Goal: Navigation & Orientation: Find specific page/section

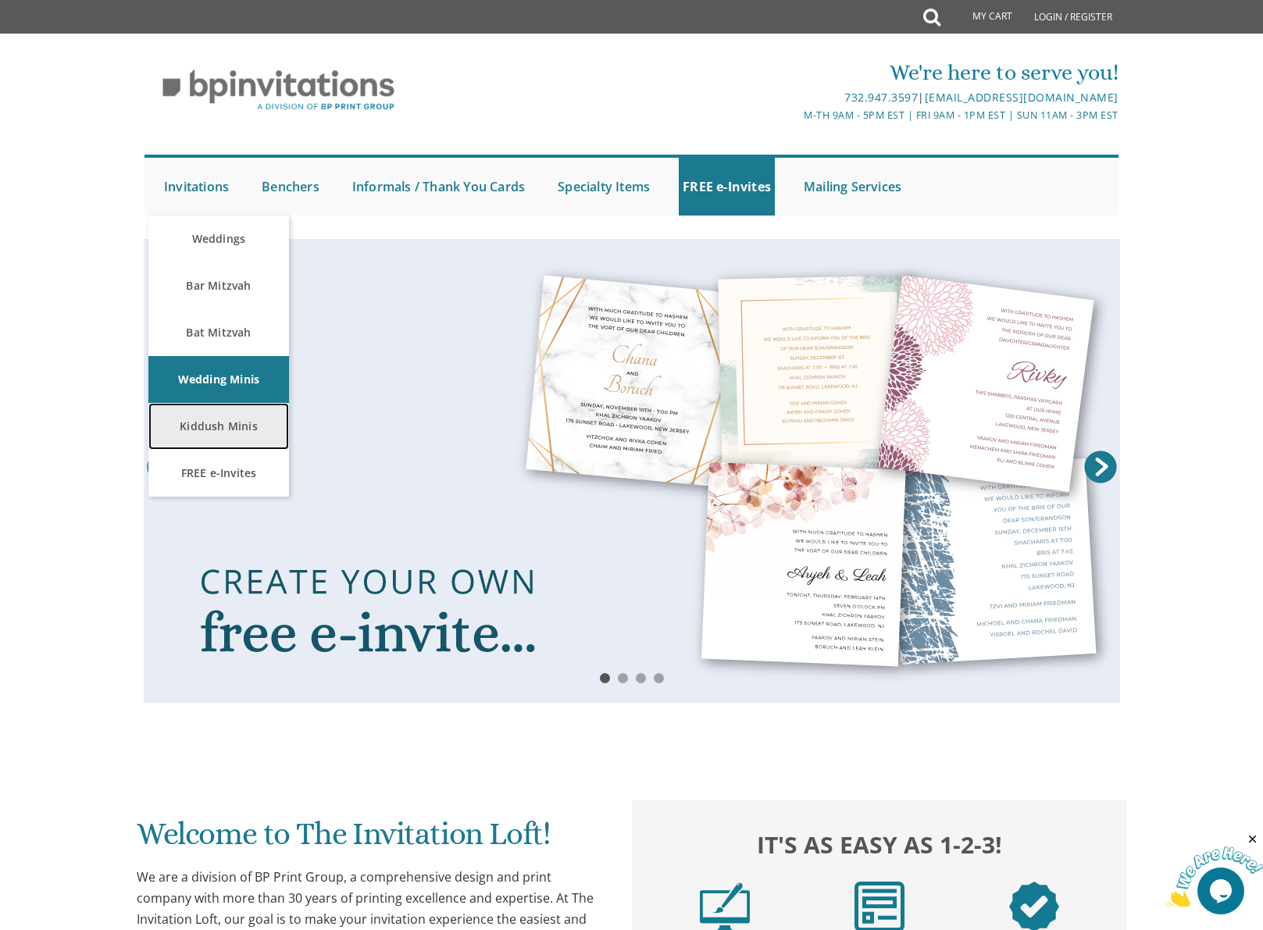
click at [214, 429] on link "Kiddush Minis" at bounding box center [218, 426] width 141 height 47
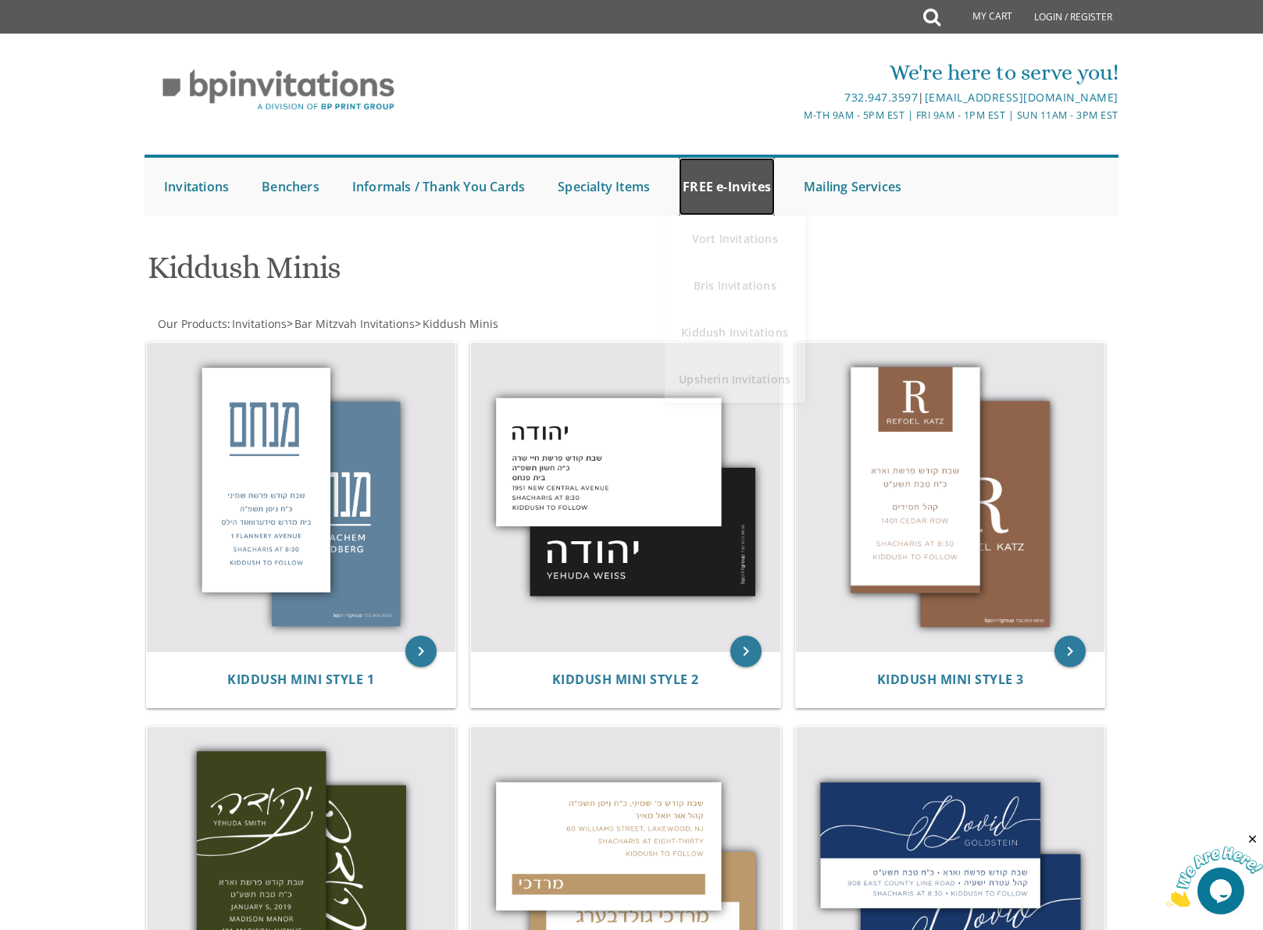
click at [727, 180] on link "FREE e-Invites" at bounding box center [727, 187] width 96 height 58
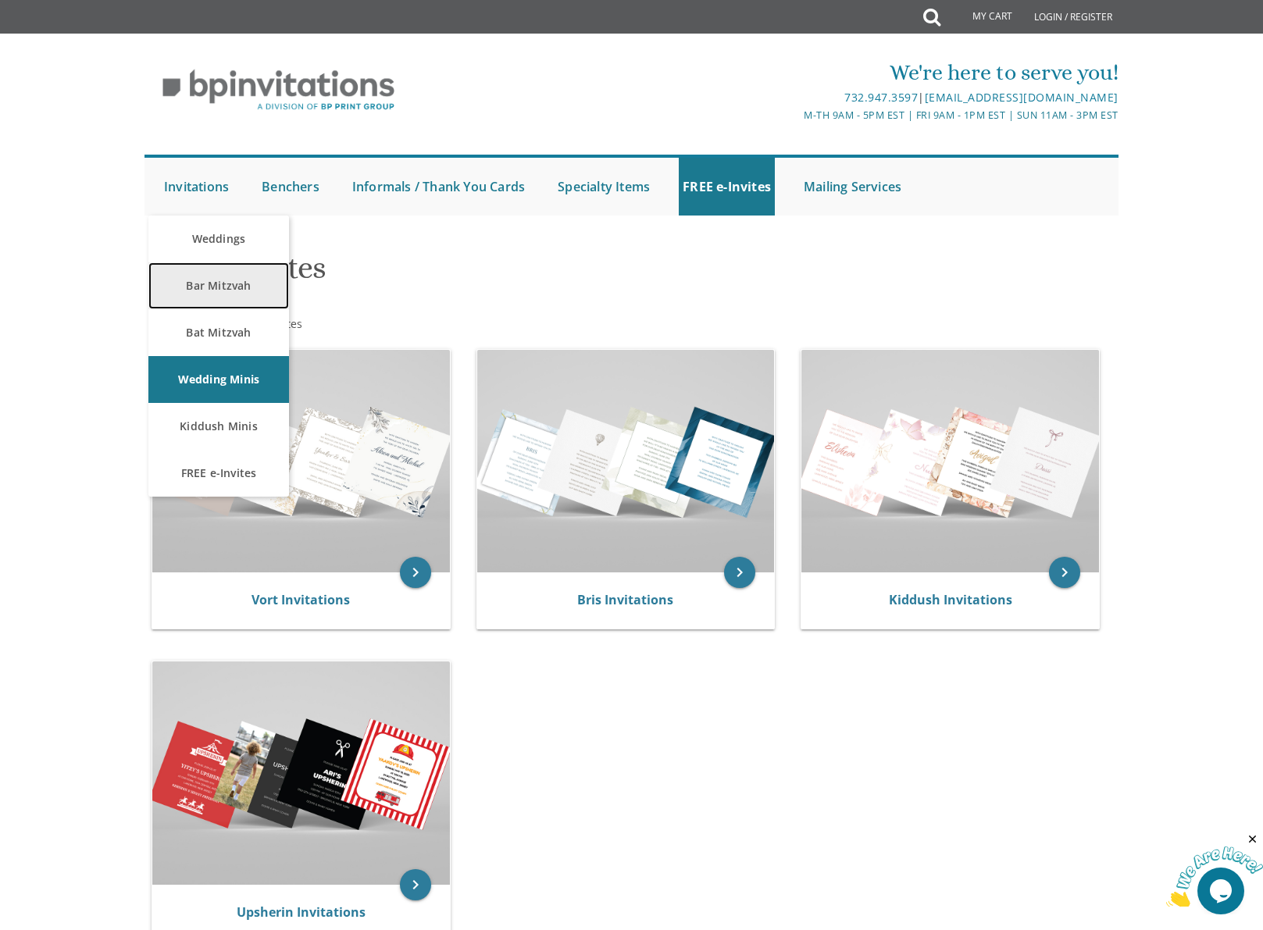
click at [205, 288] on link "Bar Mitzvah" at bounding box center [218, 285] width 141 height 47
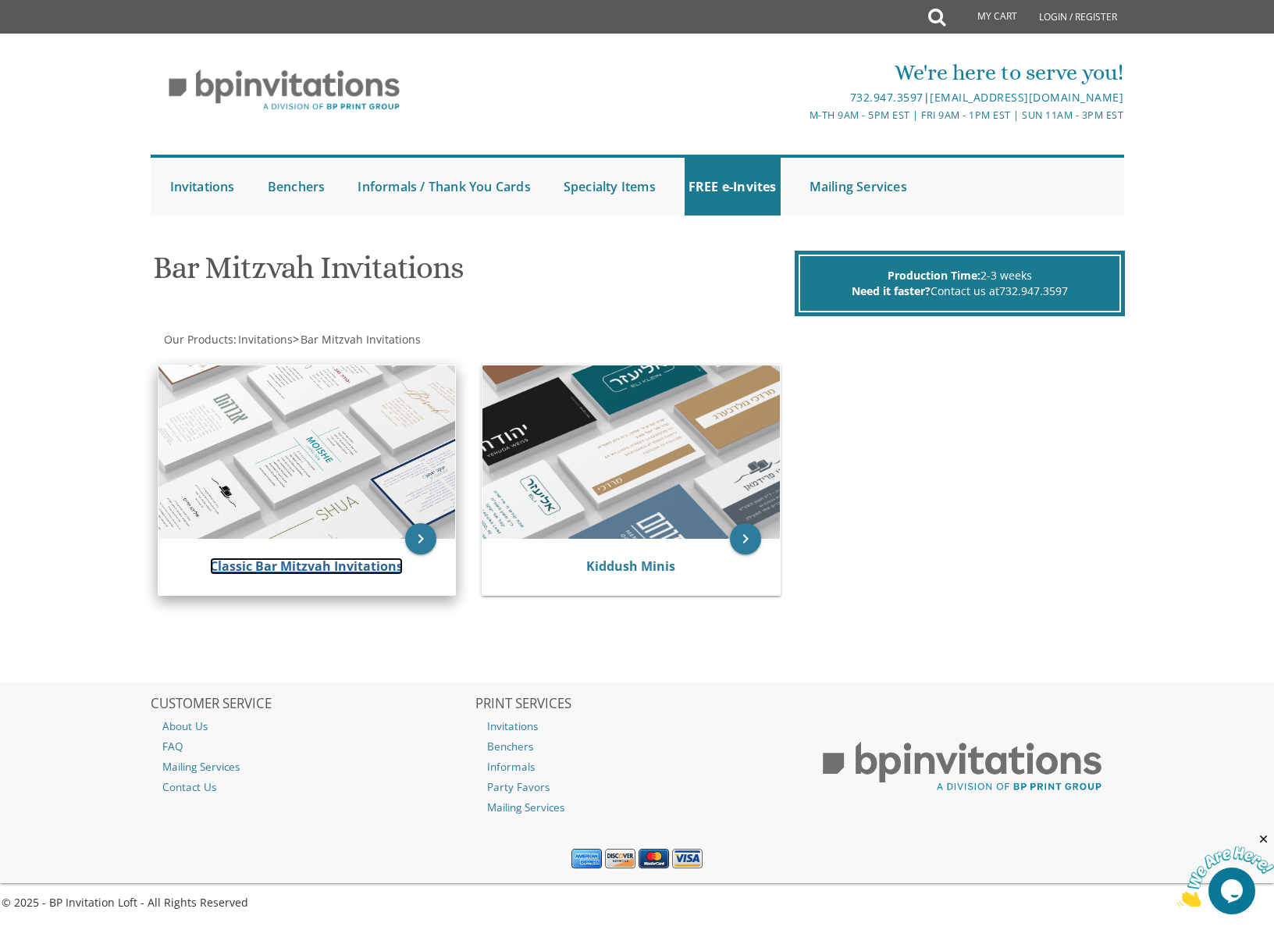
click at [385, 572] on link "Classic Bar Mitzvah Invitations" at bounding box center [306, 566] width 193 height 17
click at [345, 467] on img at bounding box center [307, 451] width 297 height 173
click at [409, 533] on icon "keyboard_arrow_right" at bounding box center [420, 538] width 31 height 31
click at [424, 536] on icon "keyboard_arrow_right" at bounding box center [420, 538] width 31 height 31
click at [370, 565] on link "Classic Bar Mitzvah Invitations" at bounding box center [306, 566] width 193 height 17
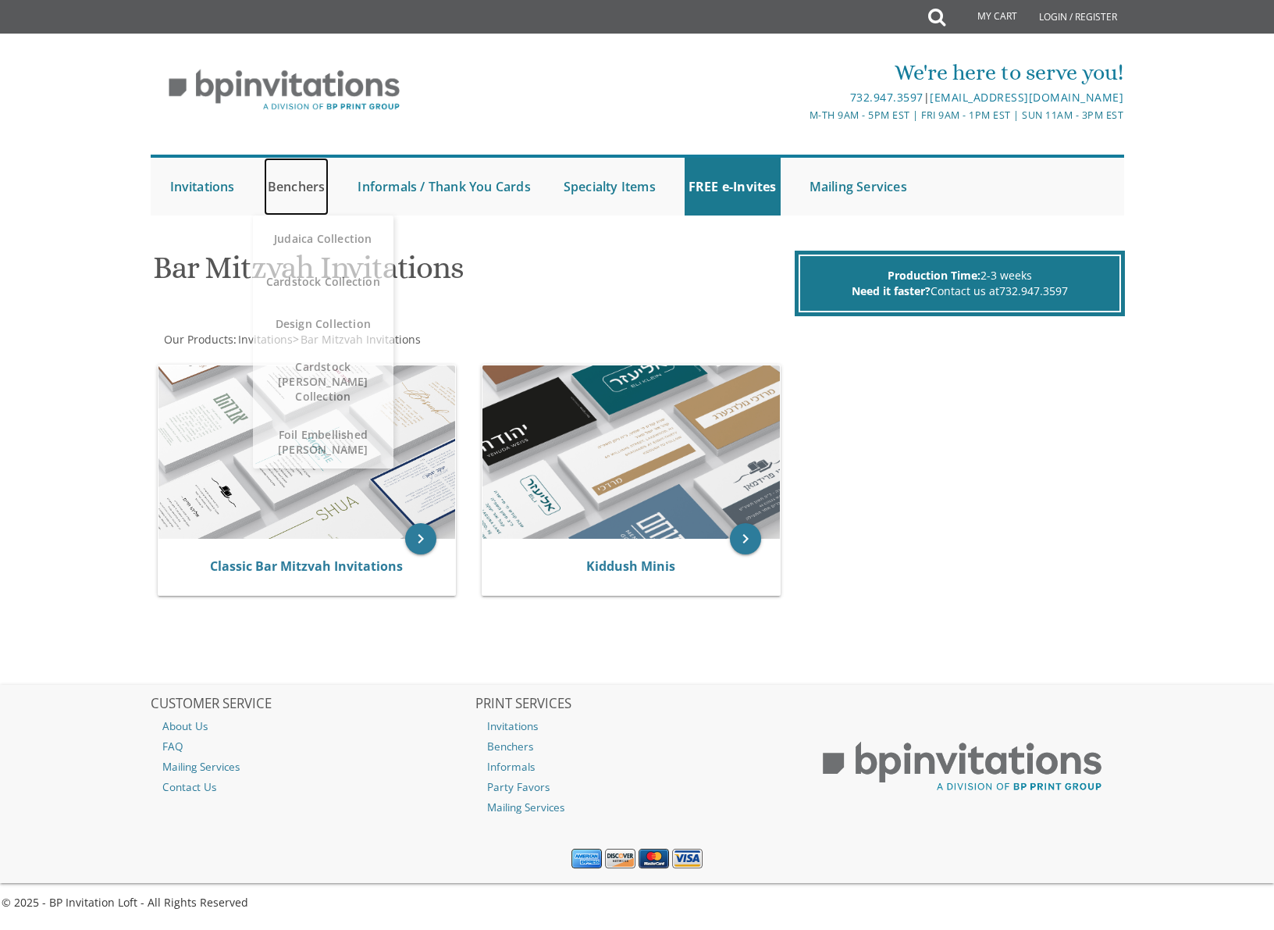
click at [293, 189] on link "Benchers" at bounding box center [297, 187] width 66 height 58
